Goal: Transaction & Acquisition: Download file/media

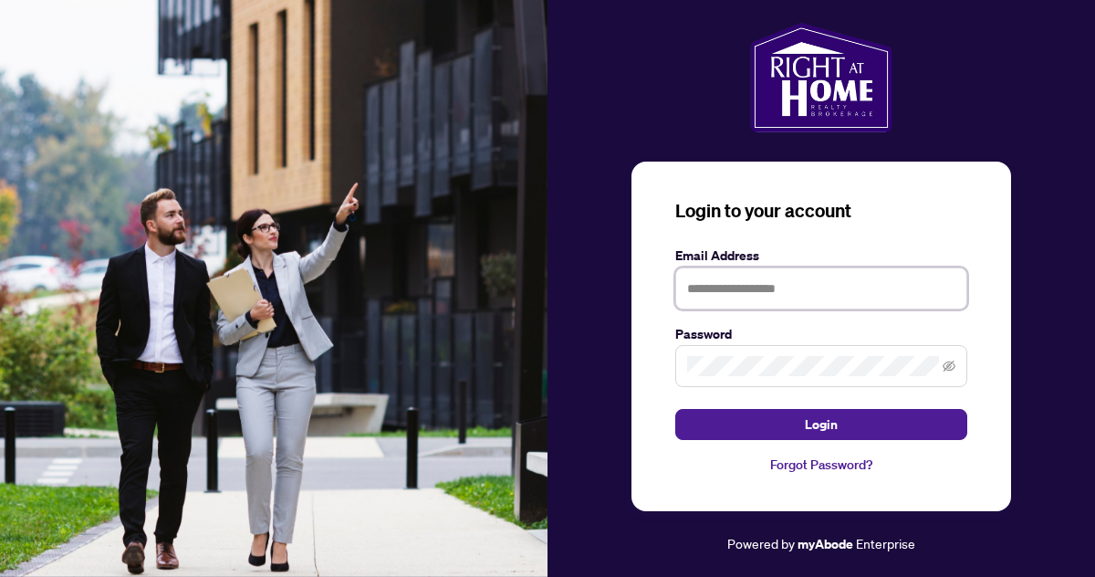
click at [769, 295] on input "text" at bounding box center [821, 288] width 292 height 42
type input "**********"
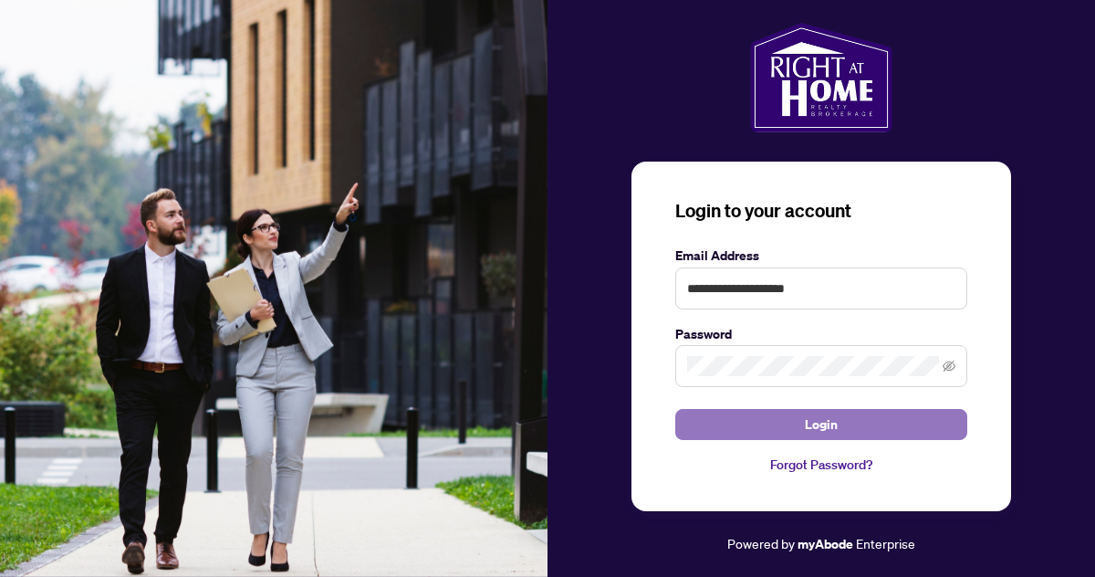
click at [819, 427] on span "Login" at bounding box center [821, 424] width 33 height 29
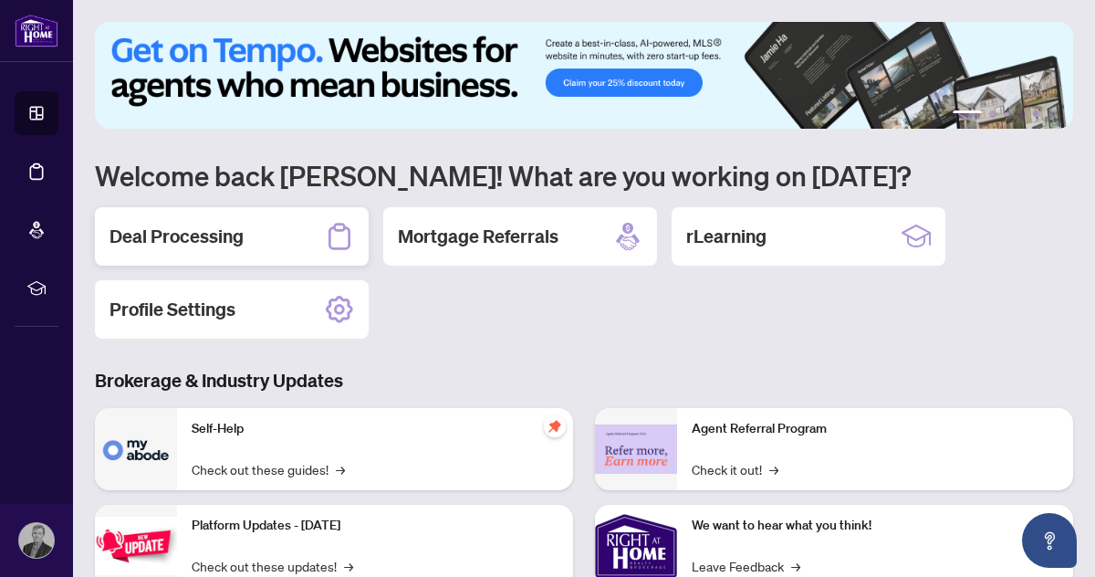
click at [192, 240] on h2 "Deal Processing" at bounding box center [176, 236] width 134 height 26
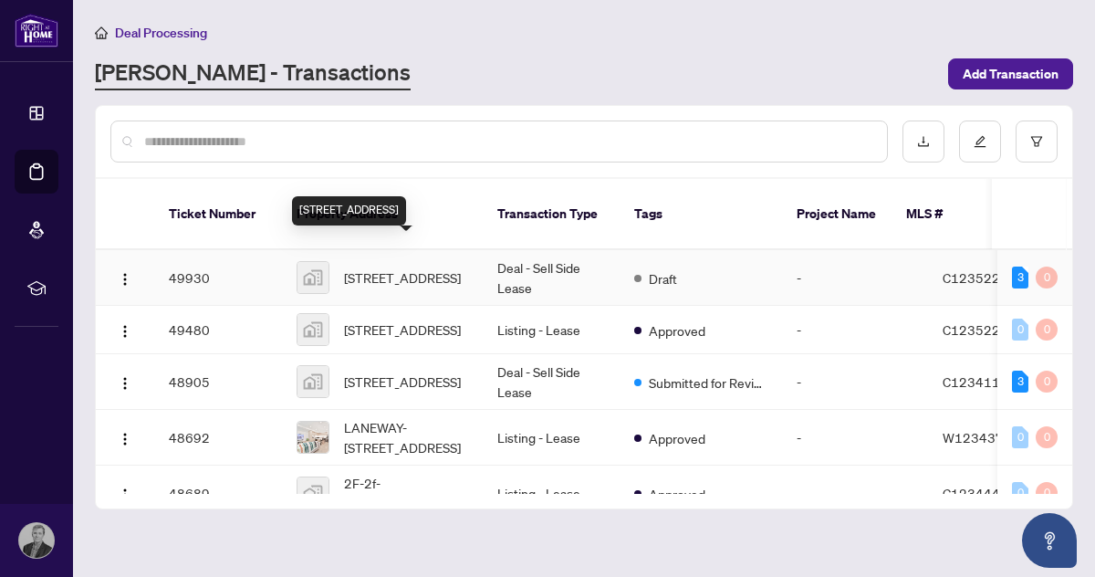
click at [366, 267] on span "[STREET_ADDRESS]" at bounding box center [402, 277] width 117 height 20
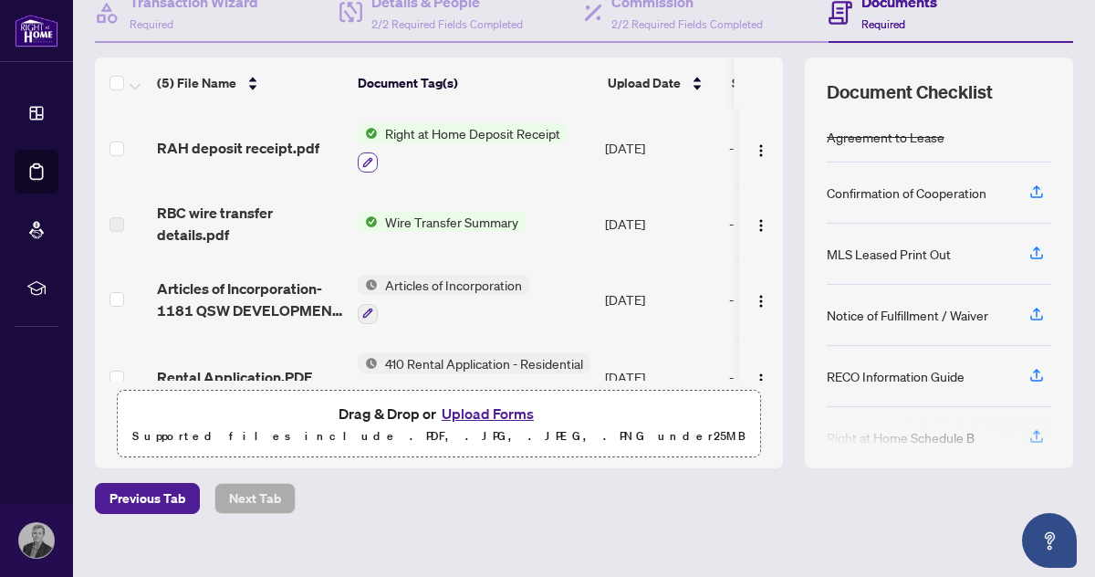
scroll to position [186, 0]
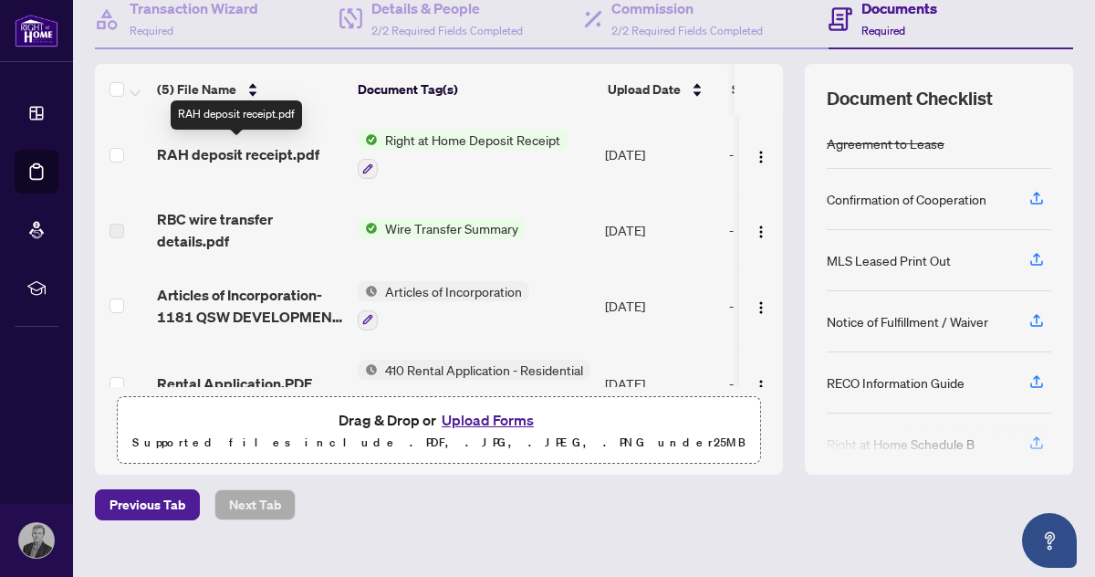
click at [253, 151] on span "RAH deposit receipt.pdf" at bounding box center [238, 154] width 162 height 22
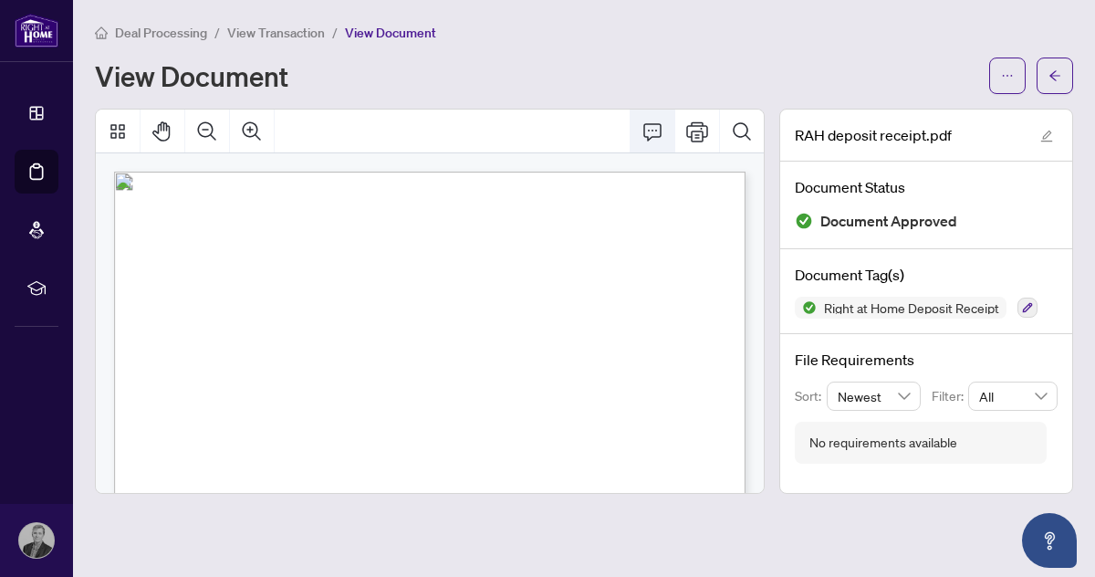
click at [652, 130] on icon "Comment" at bounding box center [652, 131] width 18 height 17
click at [1046, 135] on icon "edit" at bounding box center [1047, 136] width 12 height 12
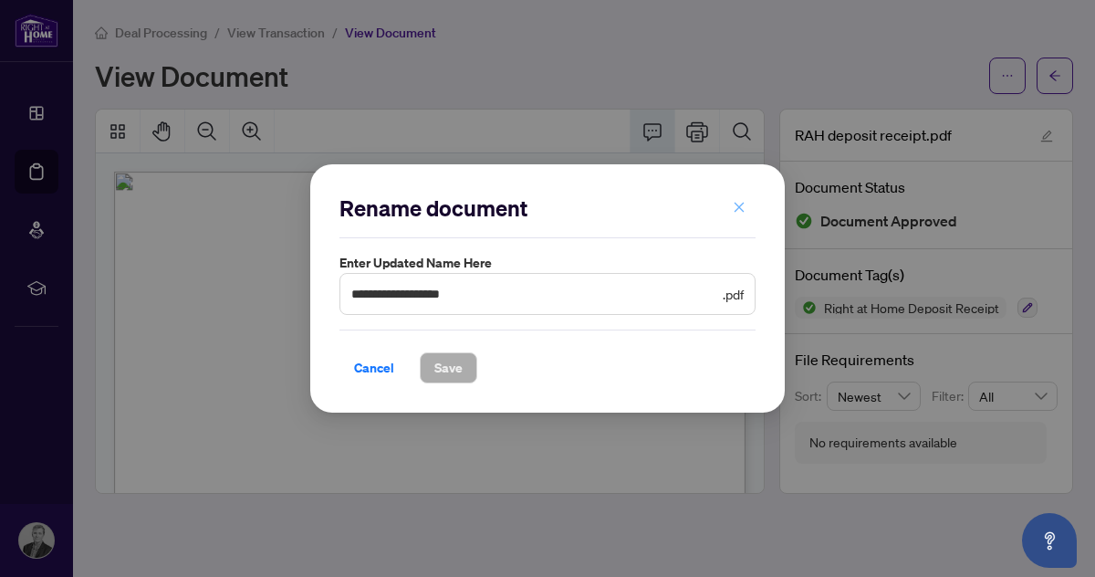
click at [735, 206] on icon "close" at bounding box center [739, 207] width 13 height 13
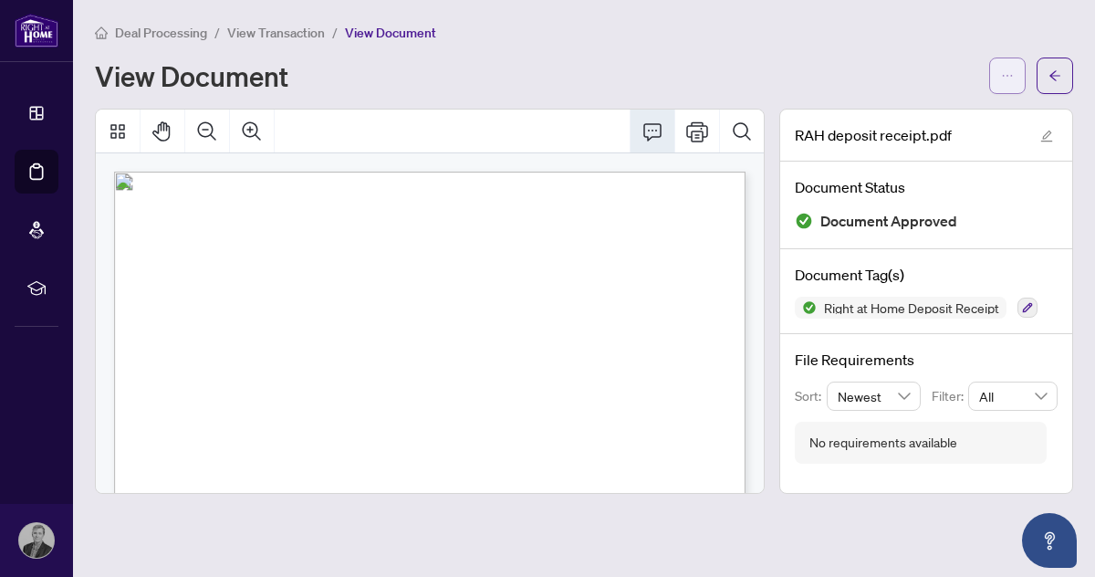
click at [1006, 76] on icon "ellipsis" at bounding box center [1007, 75] width 13 height 13
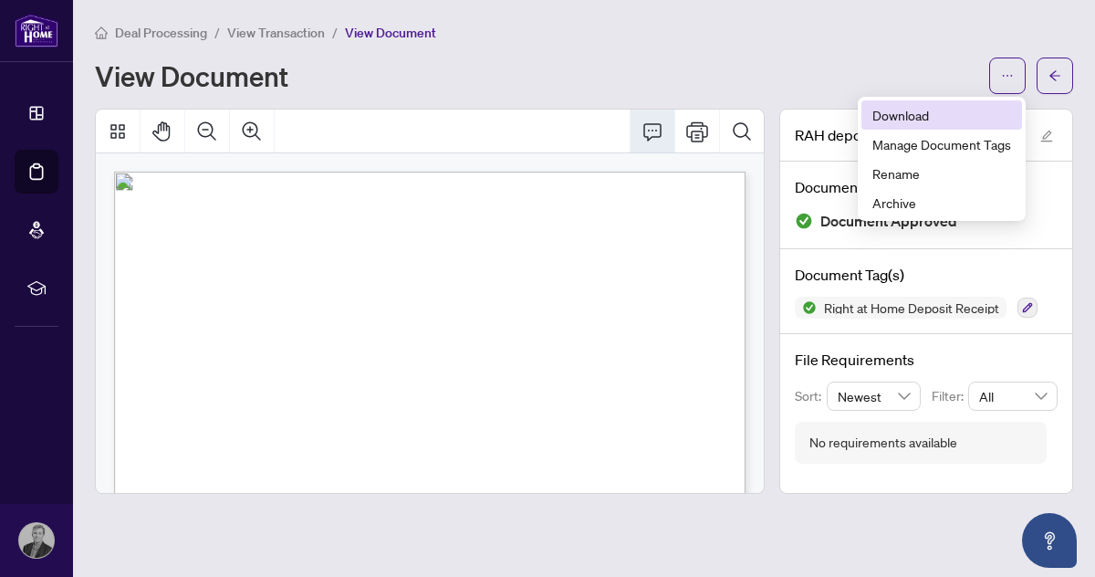
click at [894, 114] on span "Download" at bounding box center [941, 115] width 139 height 20
